Goal: Navigation & Orientation: Find specific page/section

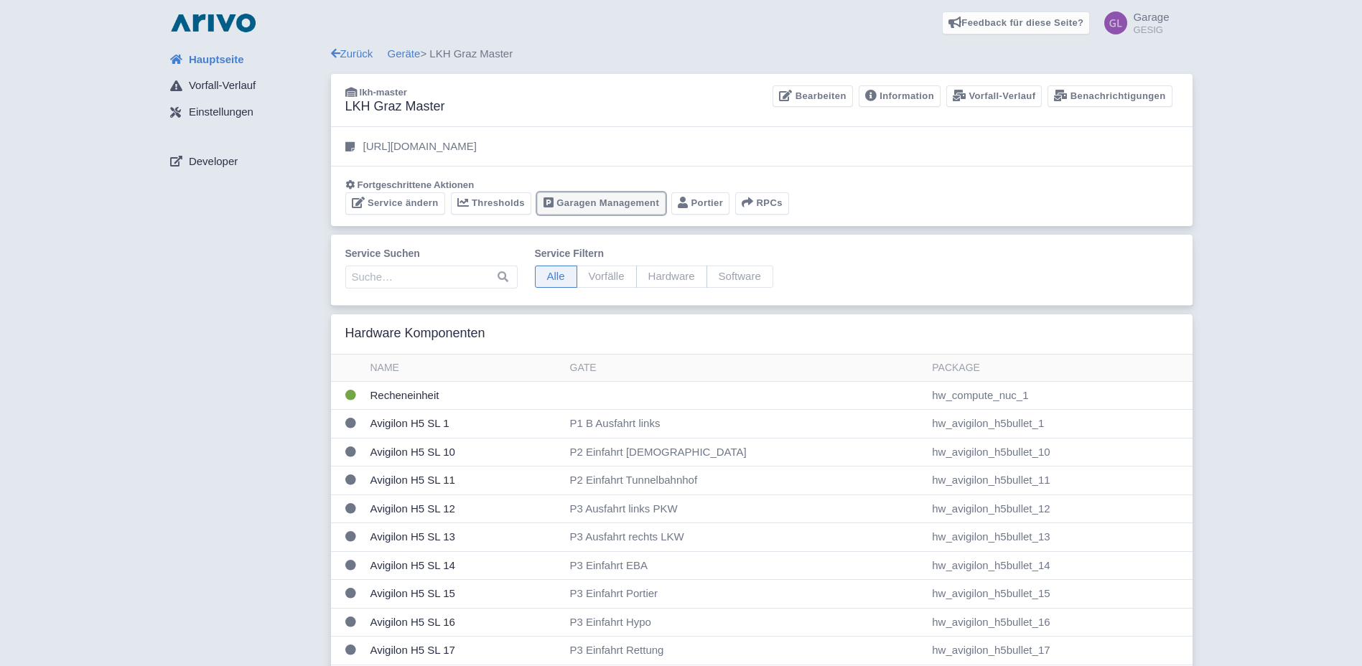
click at [600, 202] on link "Garagen Management" at bounding box center [601, 203] width 128 height 22
